Goal: Find specific page/section: Find specific page/section

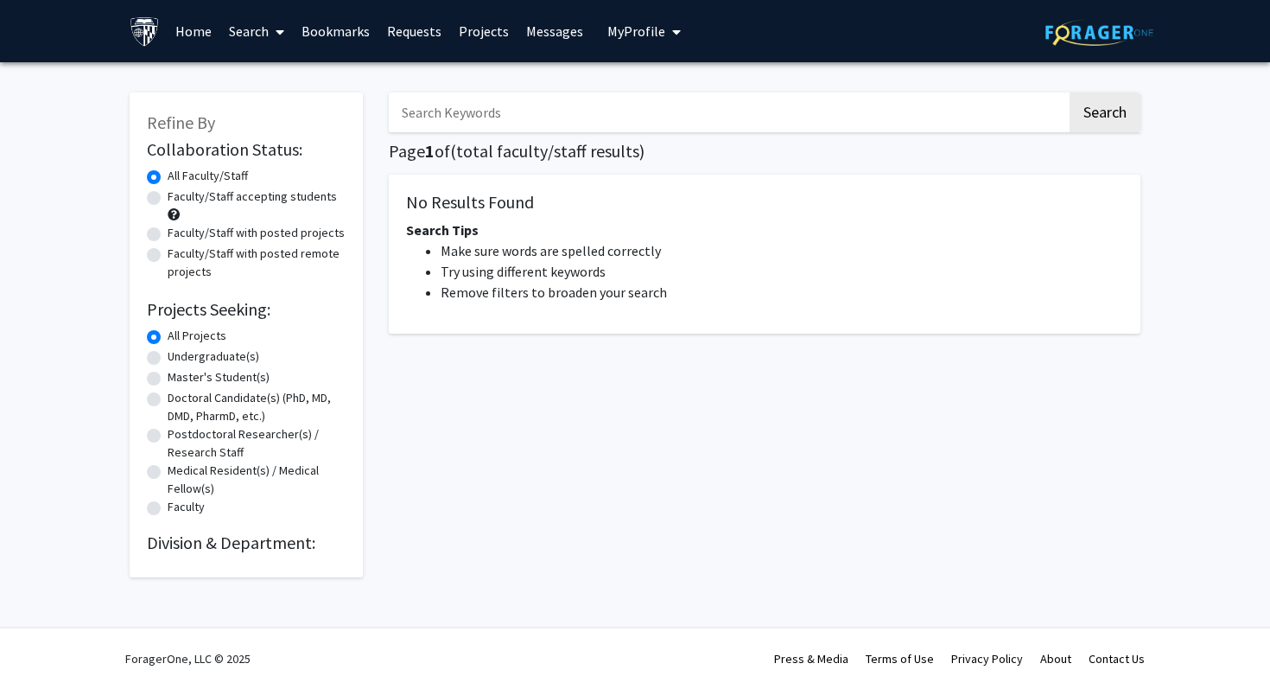
click at [200, 43] on link "Home" at bounding box center [194, 31] width 54 height 60
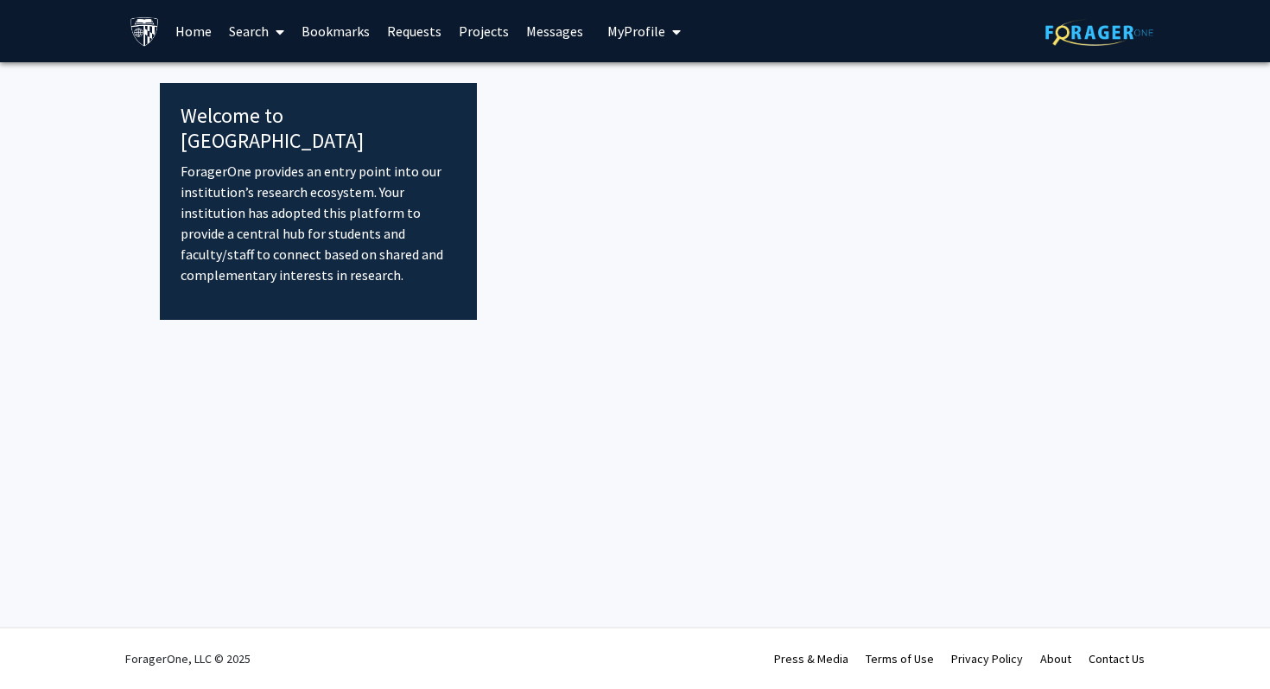
click at [120, 119] on fg-internal-home-page "Welcome to ForagerOne ForagerOne provides an entry point into our institution’s…" at bounding box center [635, 191] width 1270 height 258
click at [228, 162] on p "ForagerOne provides an entry point into our institution’s research ecosystem. Y…" at bounding box center [319, 223] width 276 height 124
click at [240, 37] on link "Search" at bounding box center [256, 31] width 73 height 60
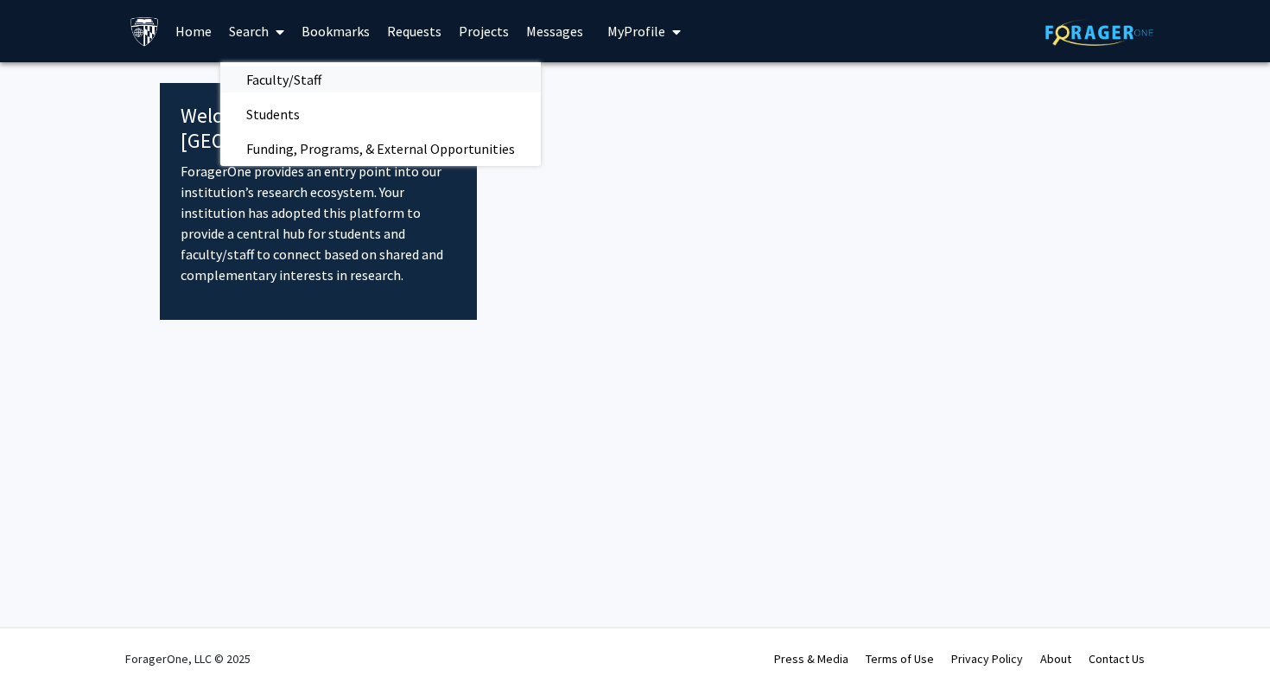
click at [257, 76] on span "Faculty/Staff" at bounding box center [283, 79] width 127 height 35
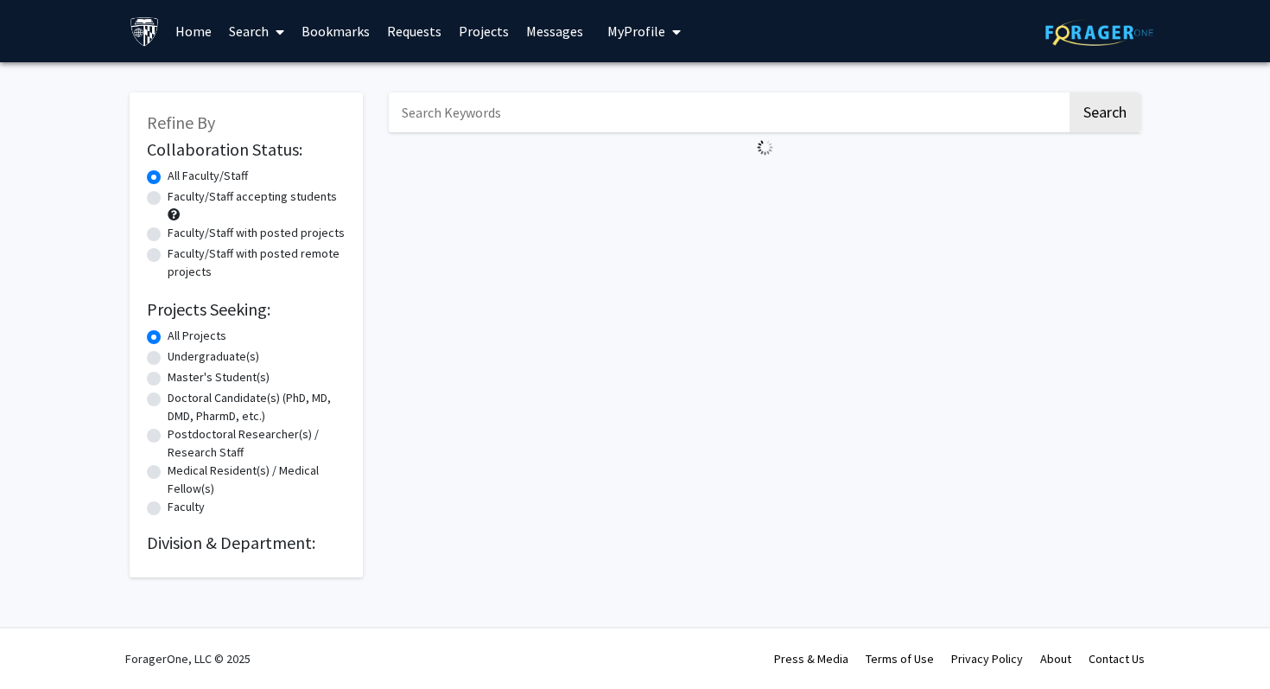
click at [168, 354] on label "Undergraduate(s)" at bounding box center [214, 356] width 92 height 18
click at [168, 354] on input "Undergraduate(s)" at bounding box center [173, 352] width 11 height 11
radio input "true"
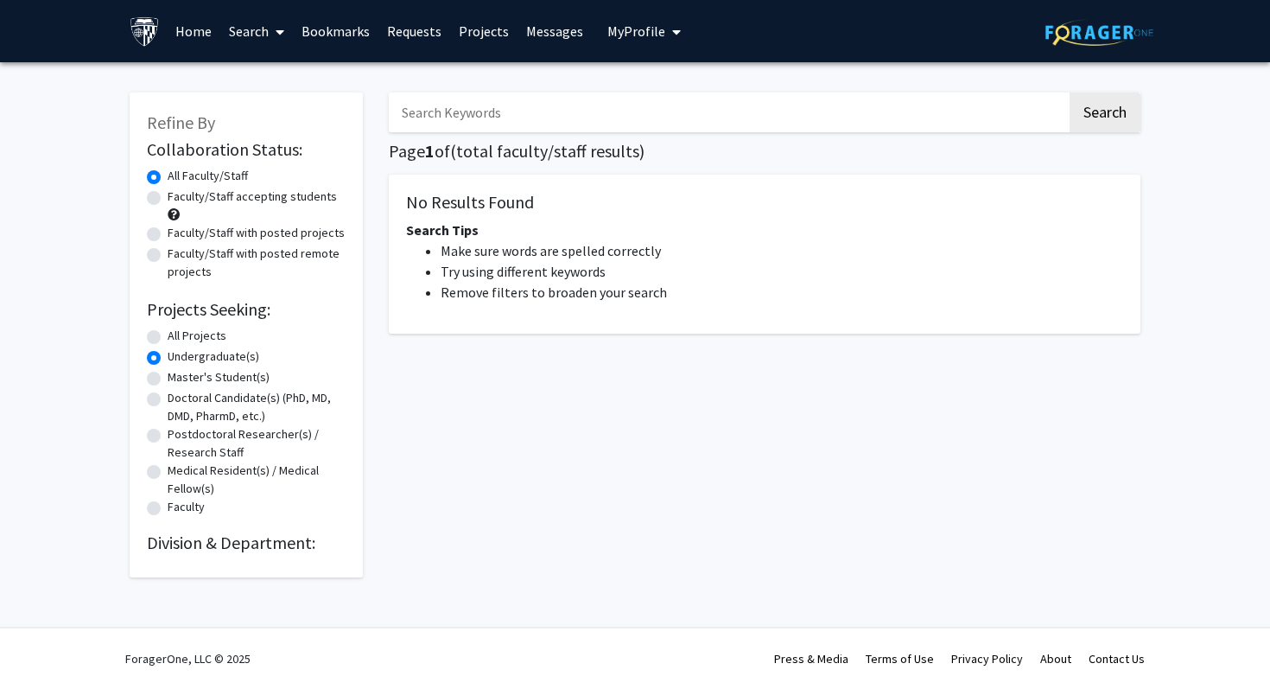
click at [168, 356] on label "Undergraduate(s)" at bounding box center [214, 356] width 92 height 18
click at [168, 356] on input "Undergraduate(s)" at bounding box center [173, 352] width 11 height 11
click at [221, 196] on label "Faculty/Staff accepting students" at bounding box center [252, 196] width 169 height 18
click at [179, 196] on input "Faculty/Staff accepting students" at bounding box center [173, 192] width 11 height 11
radio input "true"
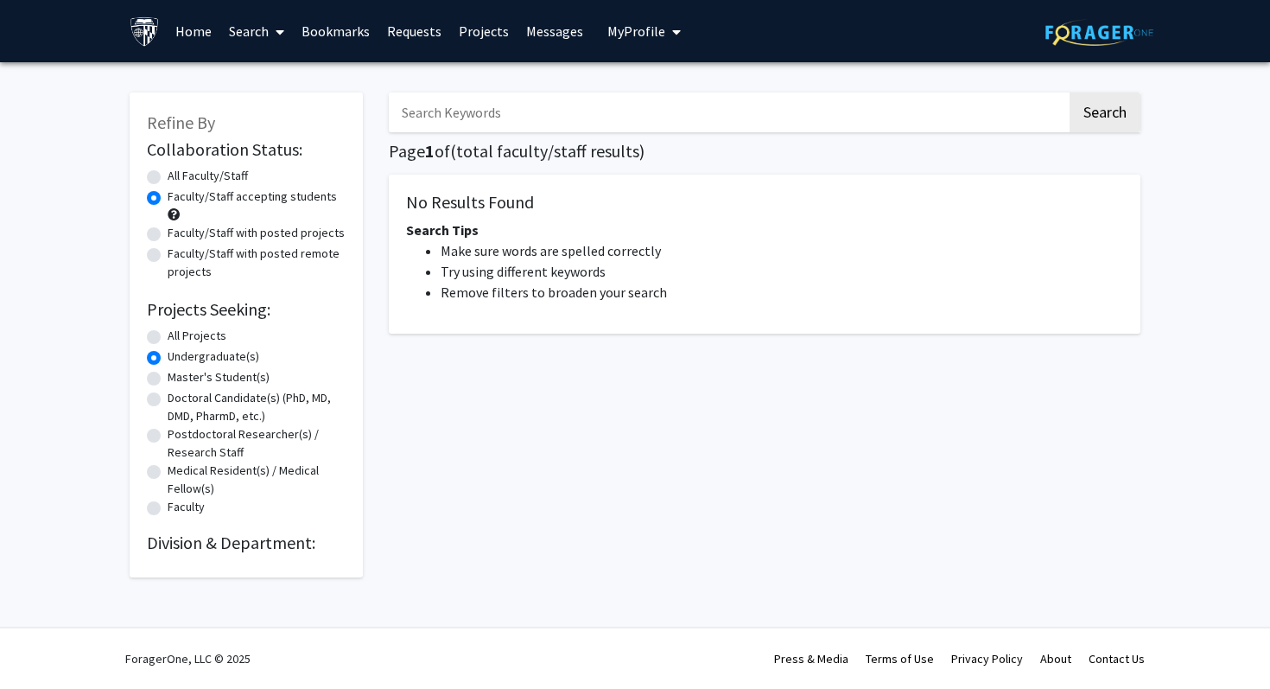
click at [266, 22] on link "Search" at bounding box center [256, 31] width 73 height 60
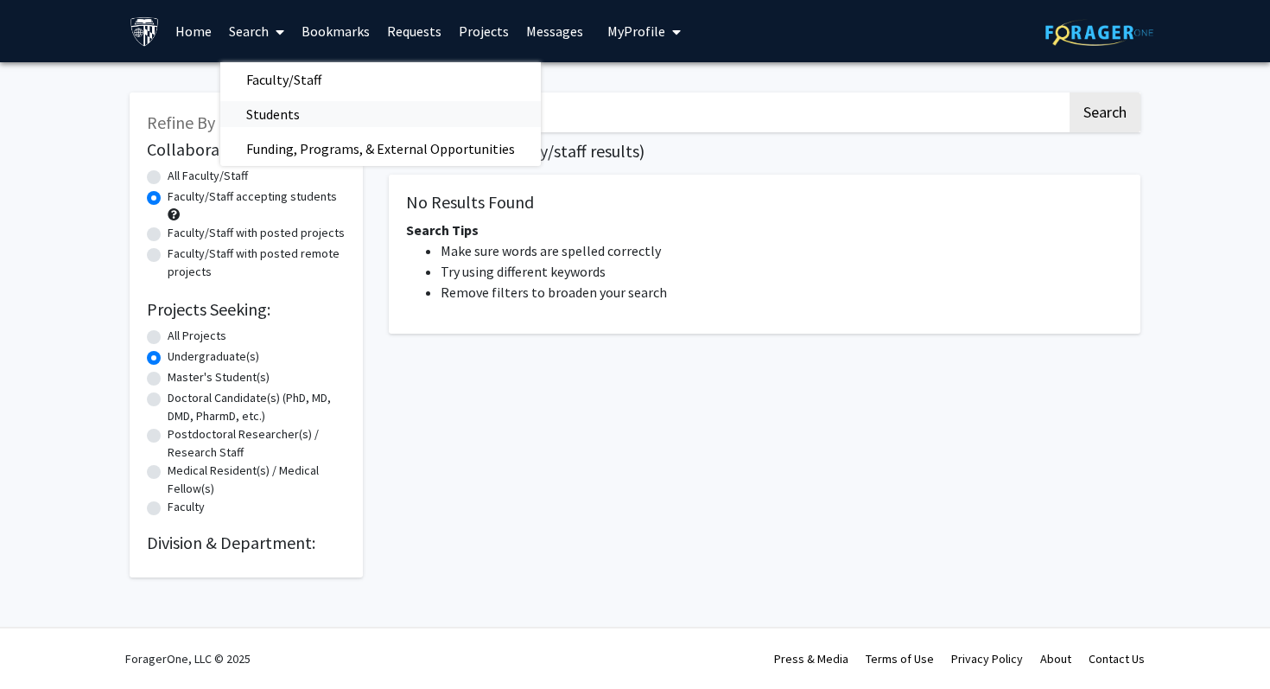
click at [284, 111] on span "Students" at bounding box center [272, 114] width 105 height 35
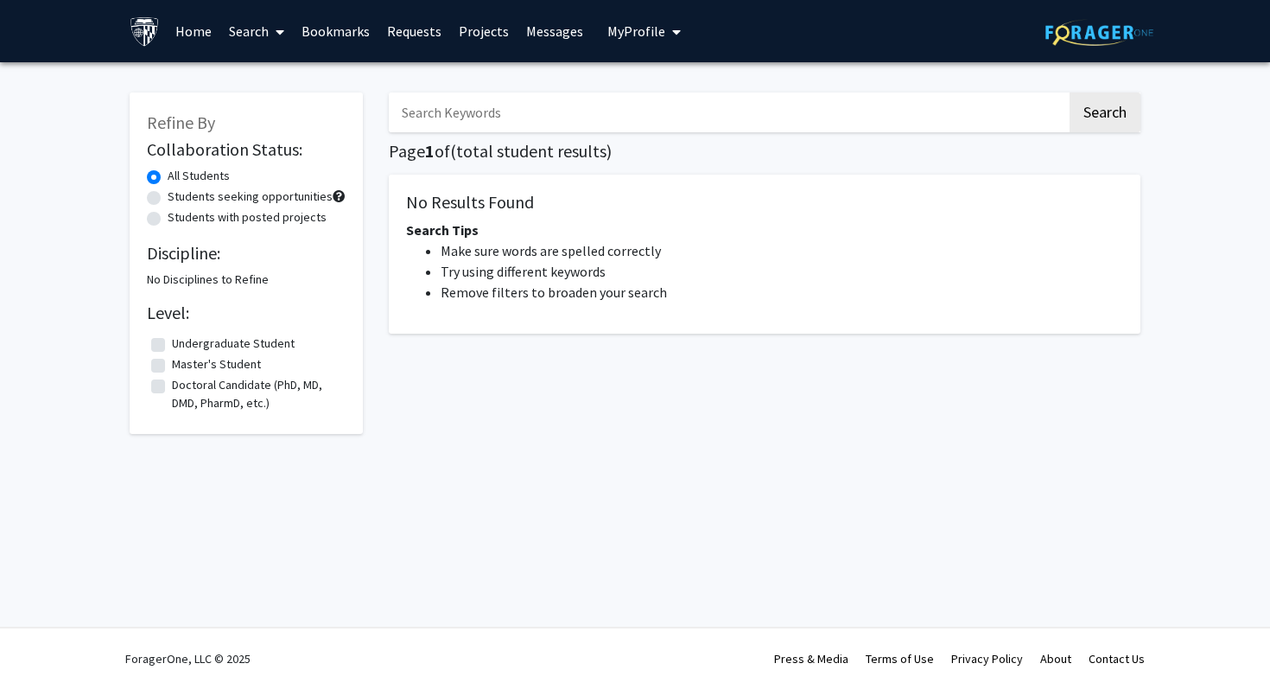
click at [178, 348] on label "Undergraduate Student" at bounding box center [233, 343] width 123 height 18
click at [178, 346] on input "Undergraduate Student" at bounding box center [177, 339] width 11 height 11
checkbox input "true"
click at [260, 34] on link "Search" at bounding box center [256, 31] width 73 height 60
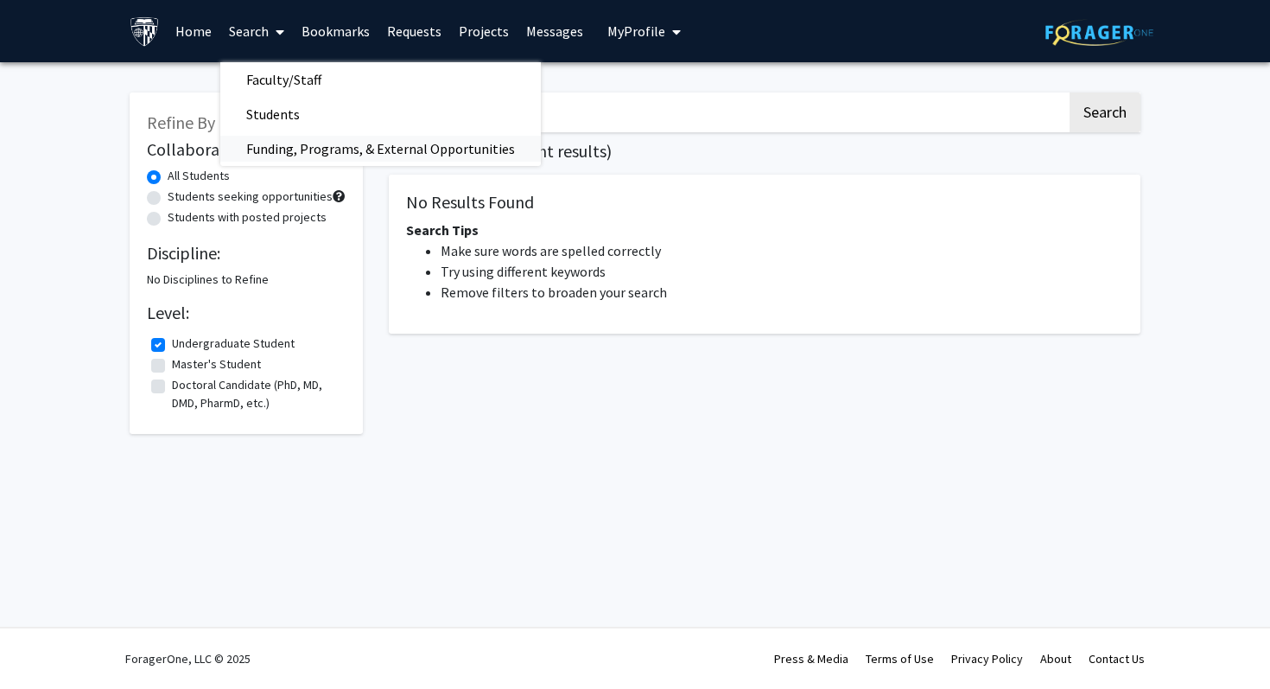
click at [262, 137] on span "Funding, Programs, & External Opportunities" at bounding box center [380, 148] width 321 height 35
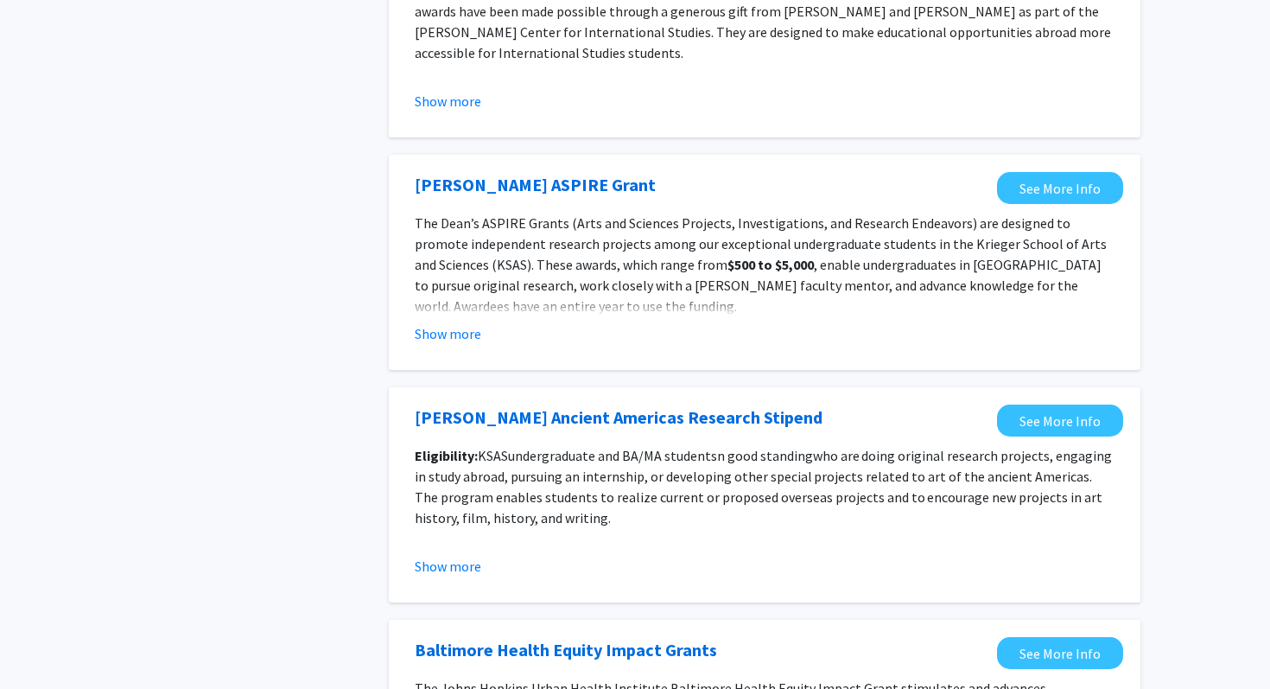
scroll to position [1904, 0]
